Goal: Task Accomplishment & Management: Complete application form

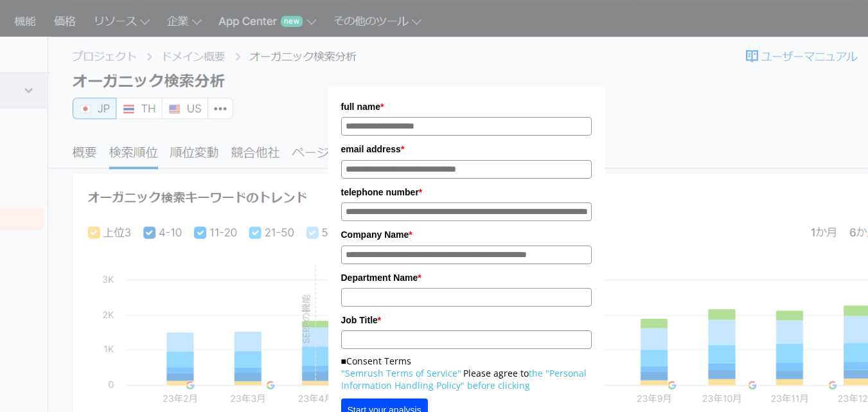
click at [490, 128] on input "full name*" at bounding box center [466, 126] width 251 height 19
type input "*****"
click at [411, 168] on input "email address*" at bounding box center [466, 169] width 251 height 19
